Goal: Task Accomplishment & Management: Complete application form

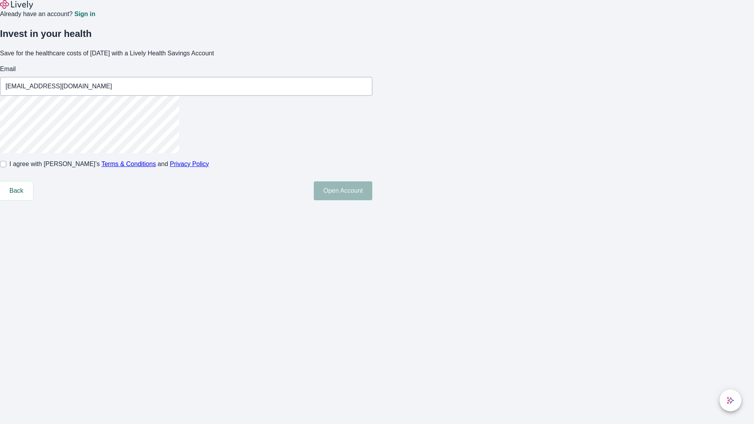
click at [6, 167] on input "I agree with Lively’s Terms & Conditions and Privacy Policy" at bounding box center [3, 164] width 6 height 6
checkbox input "true"
click at [372, 200] on button "Open Account" at bounding box center [343, 190] width 59 height 19
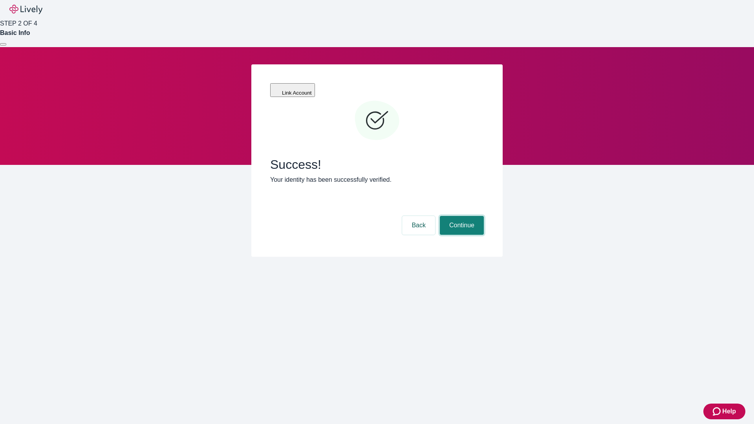
click at [461, 216] on button "Continue" at bounding box center [462, 225] width 44 height 19
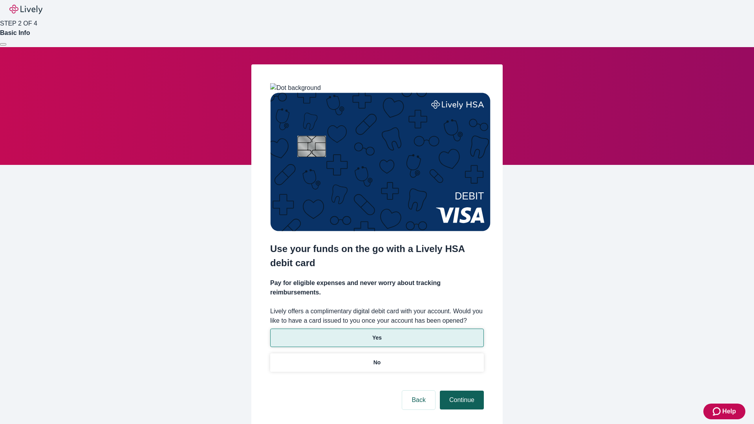
click at [377, 359] on p "No" at bounding box center [377, 363] width 7 height 8
click at [461, 391] on button "Continue" at bounding box center [462, 400] width 44 height 19
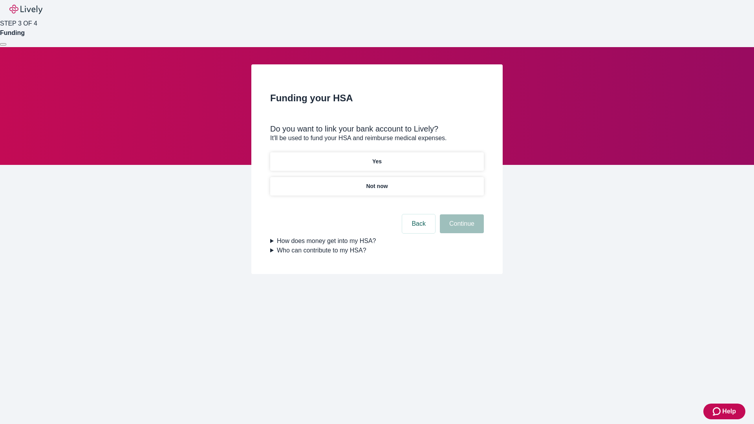
click at [377, 158] on p "Yes" at bounding box center [376, 162] width 9 height 8
click at [461, 214] on button "Continue" at bounding box center [462, 223] width 44 height 19
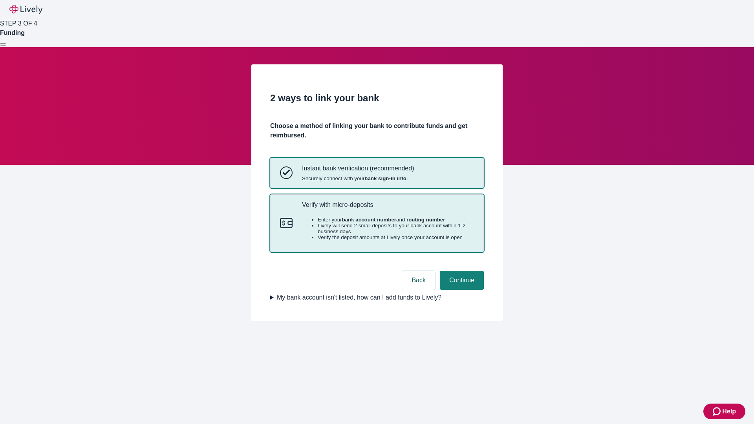
click at [388, 209] on p "Verify with micro-deposits" at bounding box center [388, 204] width 172 height 7
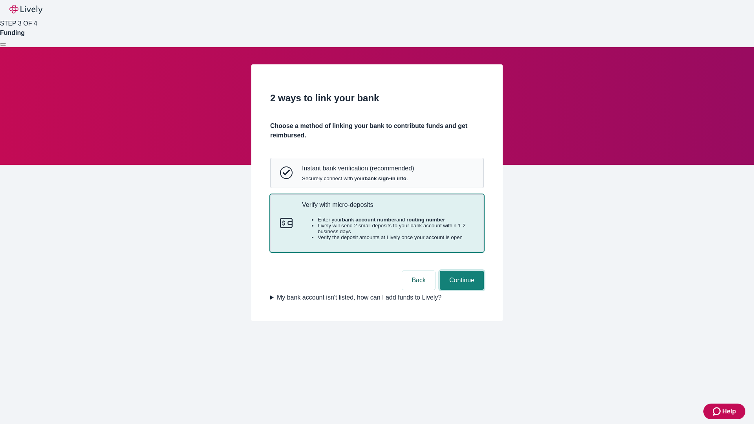
click at [461, 290] on button "Continue" at bounding box center [462, 280] width 44 height 19
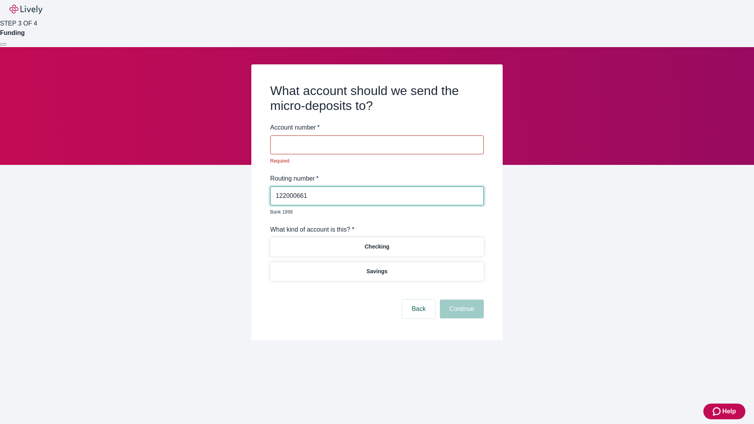
type input "122000661"
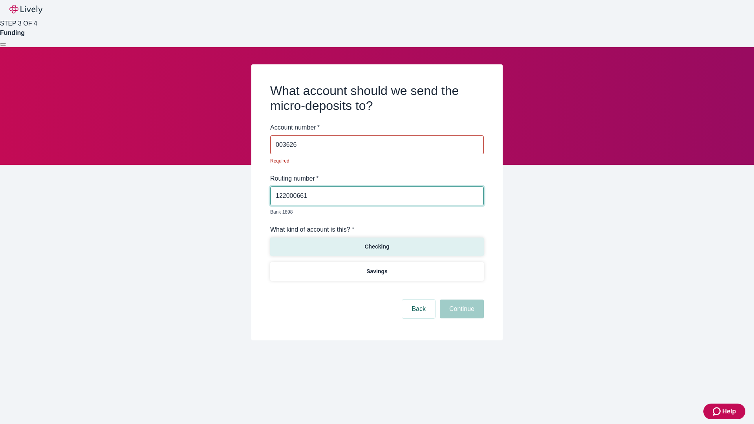
type input "003626"
click at [377, 243] on p "Checking" at bounding box center [377, 247] width 25 height 8
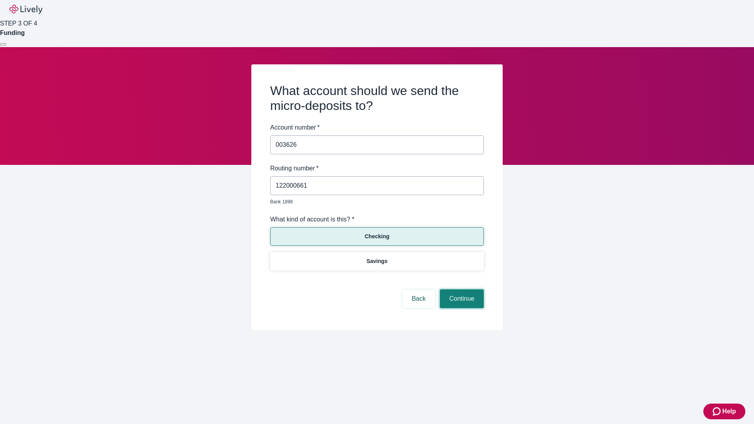
click at [461, 290] on button "Continue" at bounding box center [462, 299] width 44 height 19
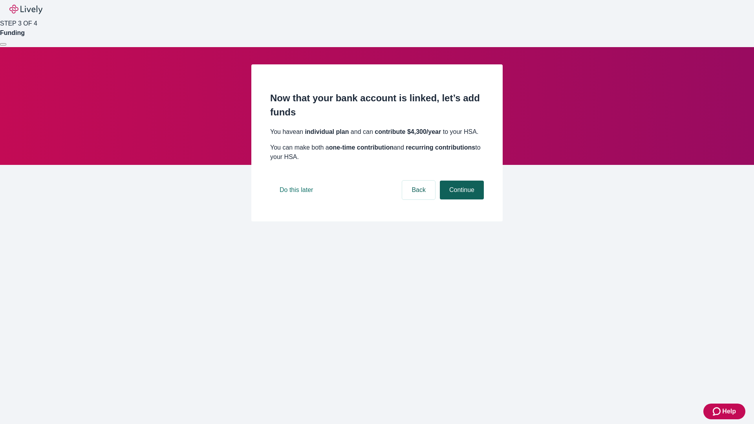
click at [461, 200] on button "Continue" at bounding box center [462, 190] width 44 height 19
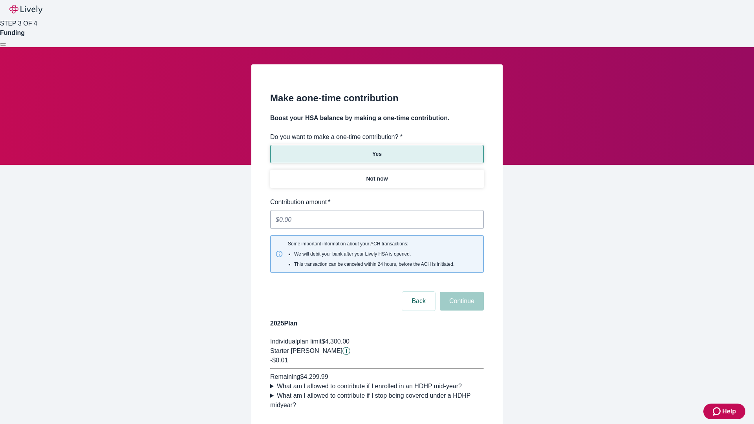
type input "0.01"
click at [461, 292] on button "Continue" at bounding box center [462, 301] width 44 height 19
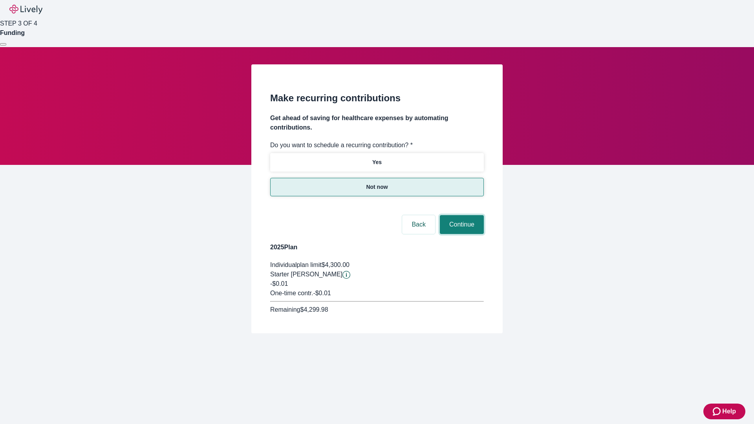
click at [461, 215] on button "Continue" at bounding box center [462, 224] width 44 height 19
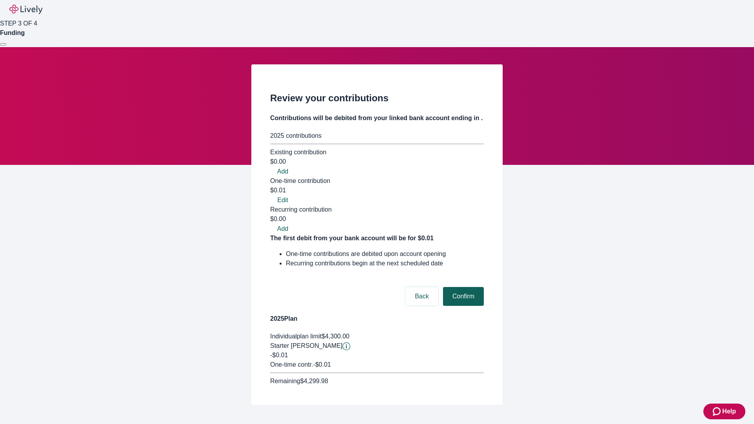
click at [462, 287] on button "Confirm" at bounding box center [463, 296] width 41 height 19
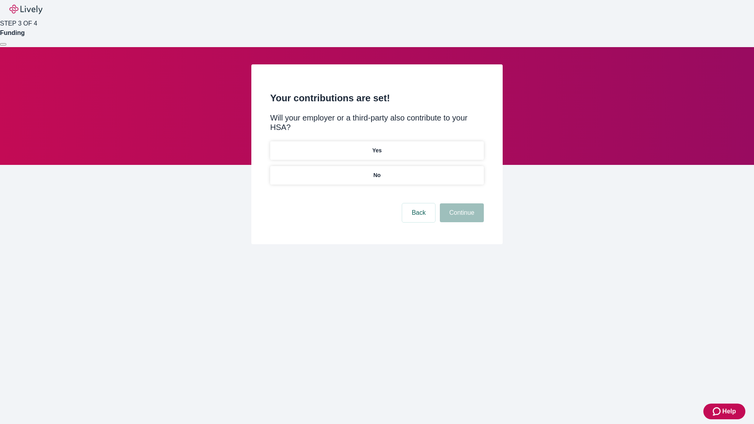
click at [377, 171] on p "No" at bounding box center [377, 175] width 7 height 8
click at [461, 203] on button "Continue" at bounding box center [462, 212] width 44 height 19
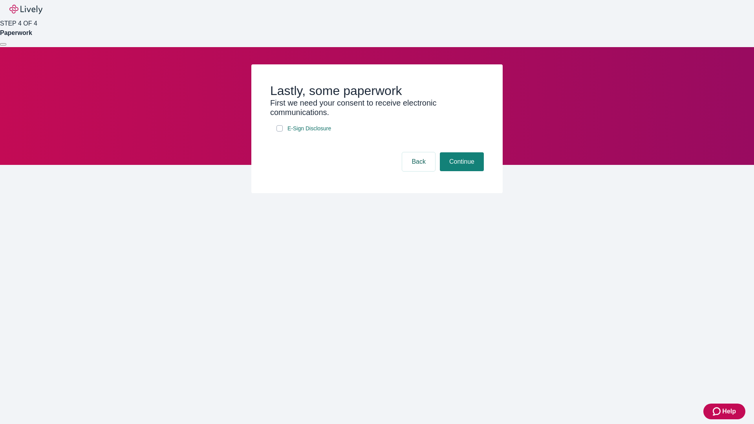
click at [280, 132] on input "E-Sign Disclosure" at bounding box center [280, 128] width 6 height 6
checkbox input "true"
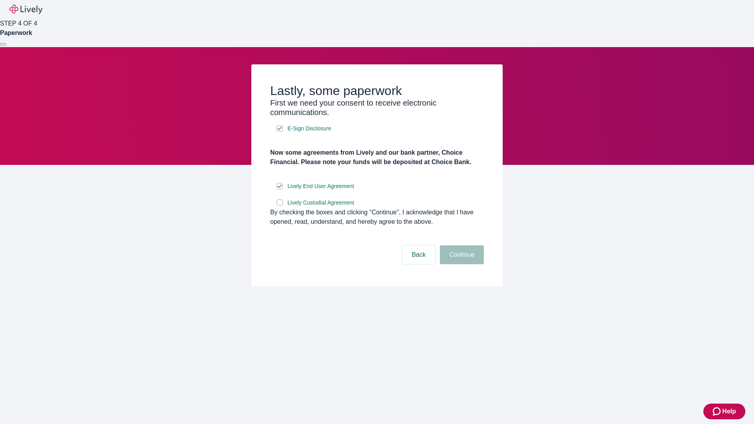
click at [280, 206] on input "Lively Custodial Agreement" at bounding box center [280, 203] width 6 height 6
checkbox input "true"
click at [461, 264] on button "Continue" at bounding box center [462, 255] width 44 height 19
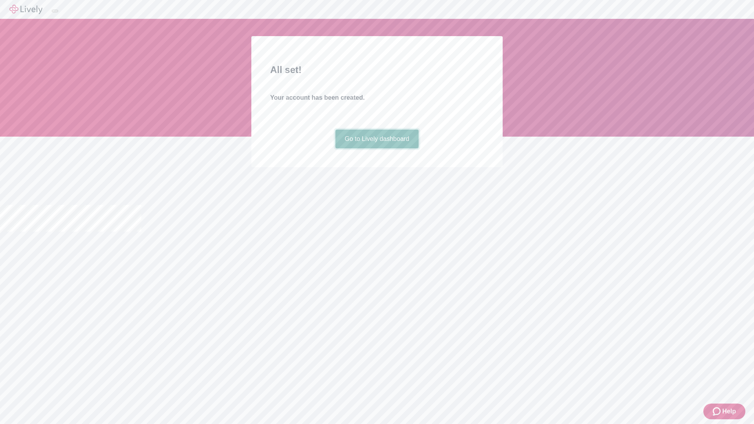
click at [377, 148] on link "Go to Lively dashboard" at bounding box center [377, 139] width 84 height 19
